Goal: Find specific page/section: Find specific page/section

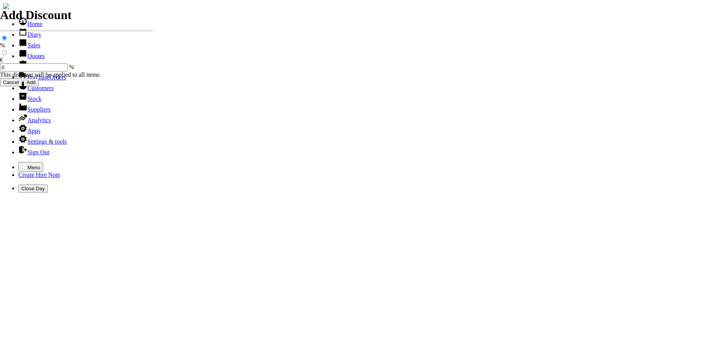
select select "HO"
click at [21, 163] on icon "button" at bounding box center [24, 166] width 6 height 6
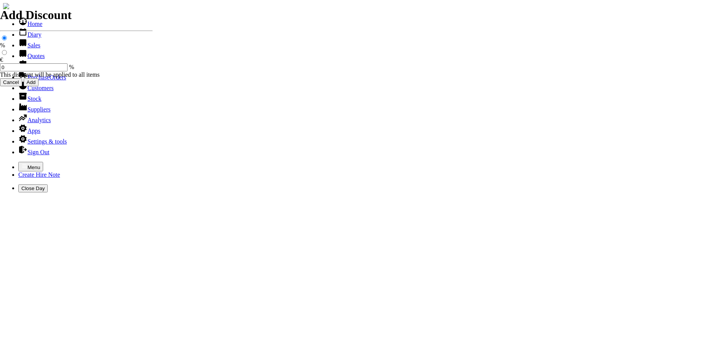
click at [34, 70] on link "Hire Notes" at bounding box center [36, 66] width 36 height 6
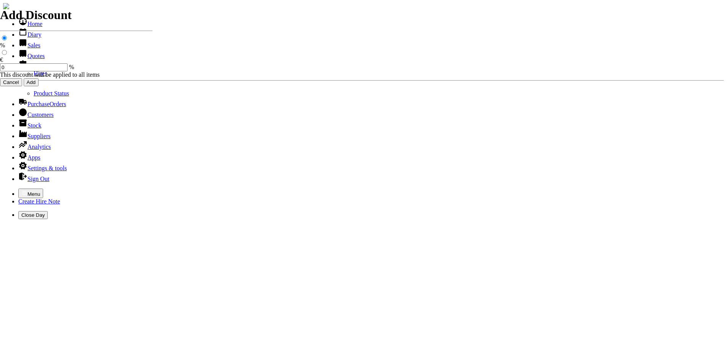
click at [34, 77] on link "Hires" at bounding box center [40, 73] width 13 height 6
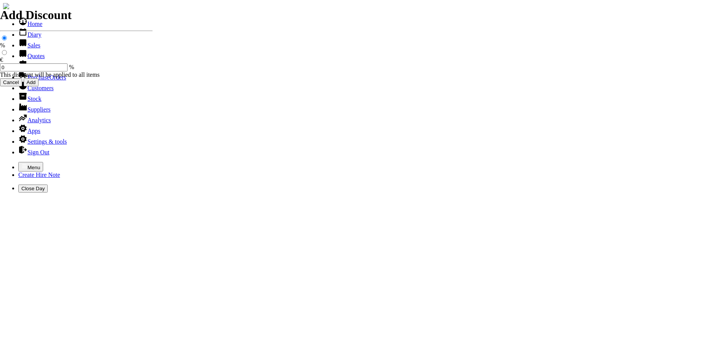
select select "HO"
